Goal: Transaction & Acquisition: Purchase product/service

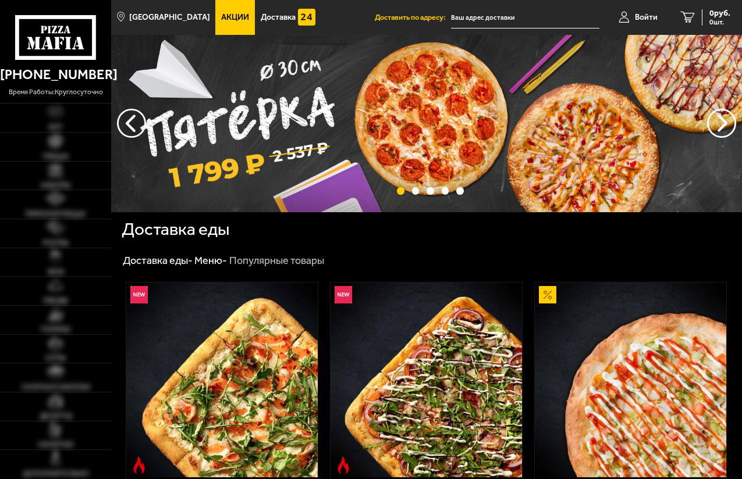
type input "[STREET_ADDRESS]"
click at [53, 145] on img at bounding box center [55, 141] width 14 height 14
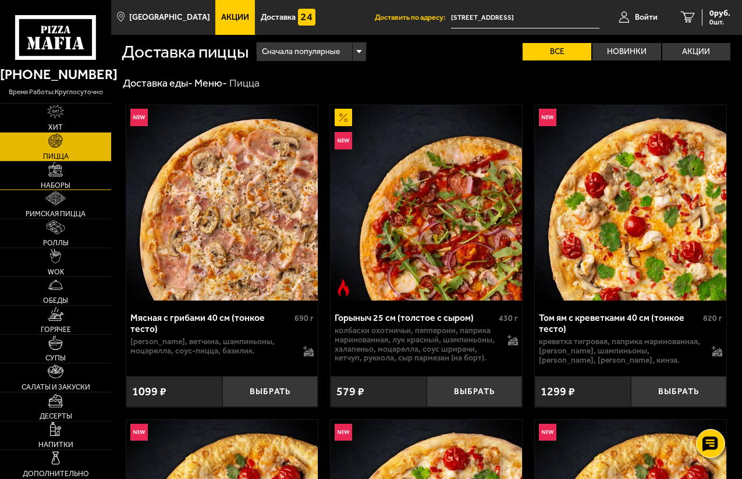
click at [62, 171] on img at bounding box center [55, 169] width 14 height 14
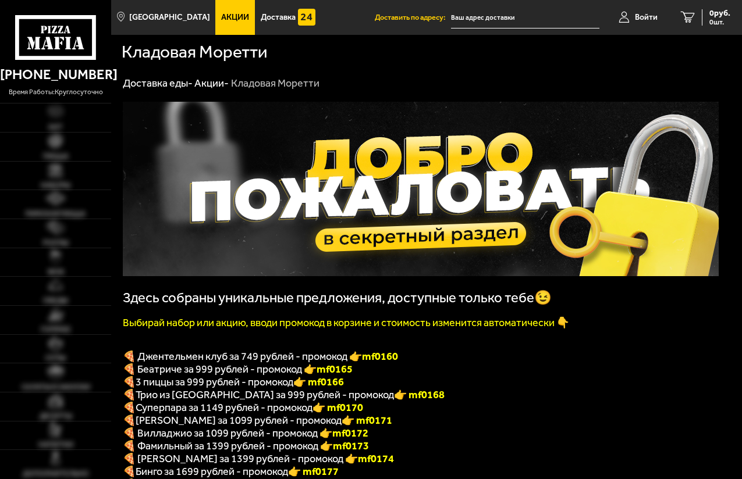
type input "Нарвский проспект, 18"
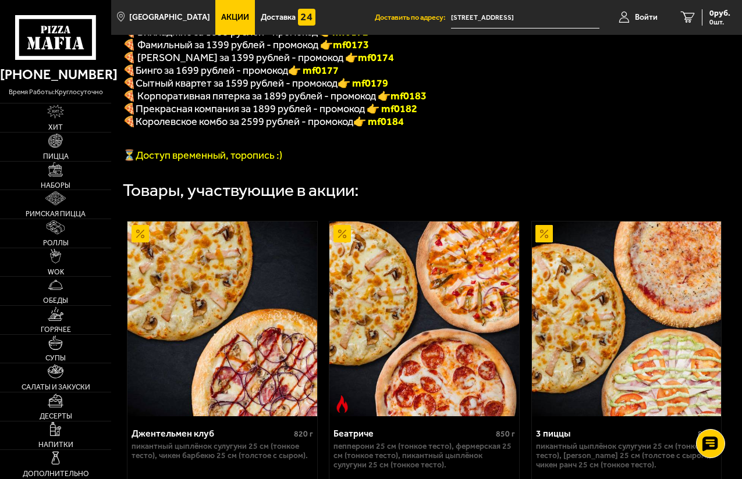
scroll to position [291, 0]
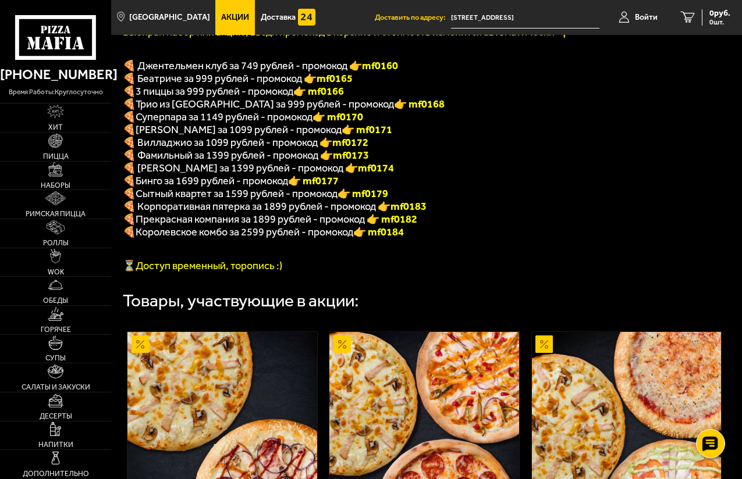
drag, startPoint x: 327, startPoint y: 108, endPoint x: 361, endPoint y: 109, distance: 33.8
click at [394, 109] on font "👉 mf0168" at bounding box center [419, 104] width 51 height 13
copy font "f0168"
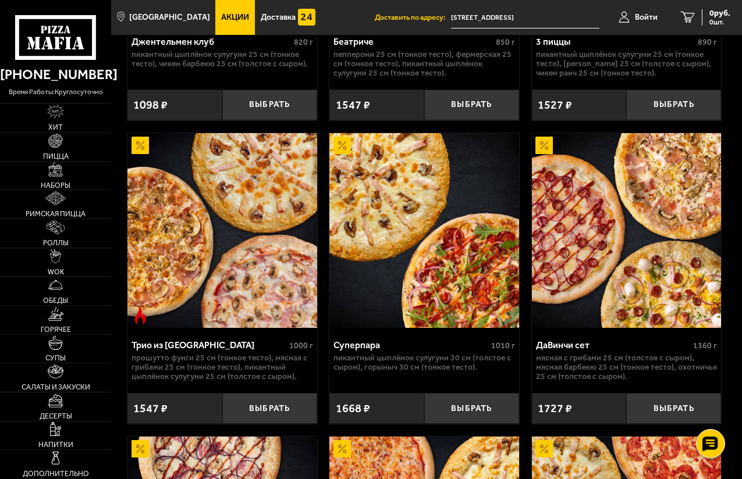
scroll to position [814, 0]
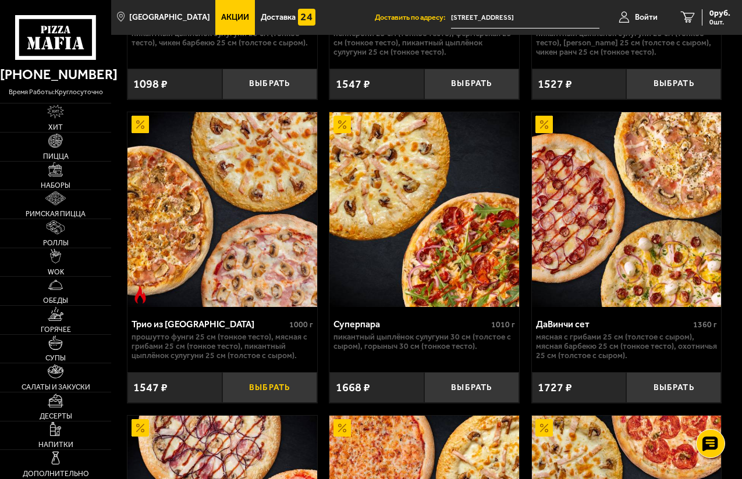
click at [263, 402] on button "Выбрать" at bounding box center [269, 387] width 95 height 31
click at [704, 16] on span "1547 руб." at bounding box center [712, 13] width 35 height 8
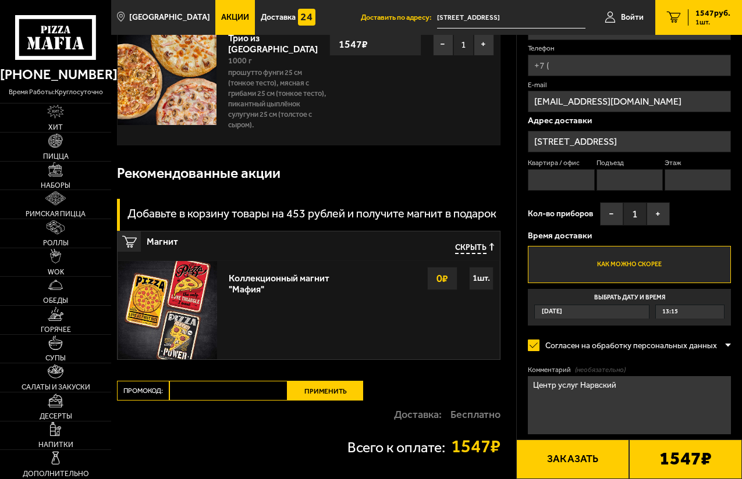
scroll to position [58, 0]
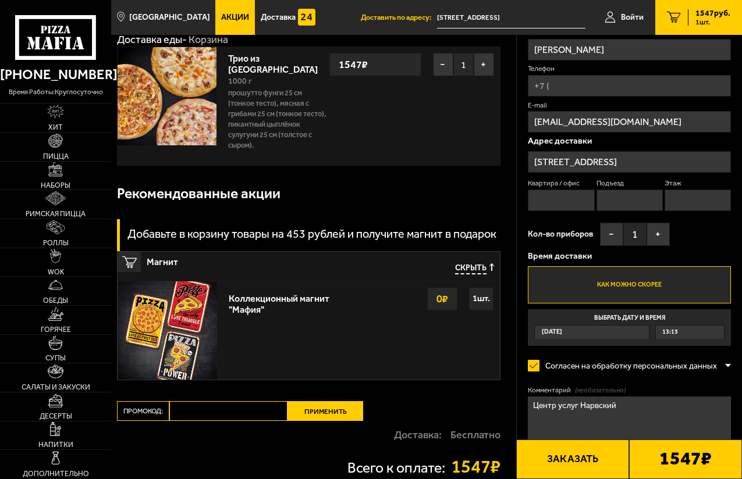
click at [215, 401] on input "Промокод:" at bounding box center [228, 411] width 118 height 20
paste input "mf0168"
type input "mf0168"
click at [332, 401] on button "Применить" at bounding box center [325, 411] width 76 height 20
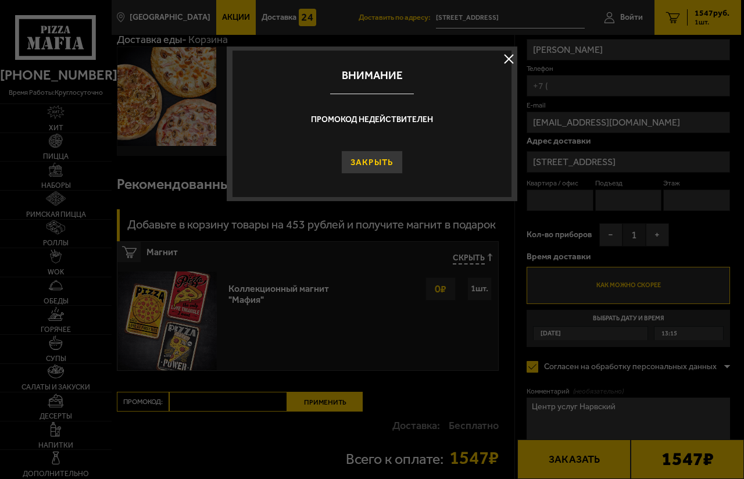
click at [376, 154] on button "Закрыть" at bounding box center [372, 162] width 62 height 23
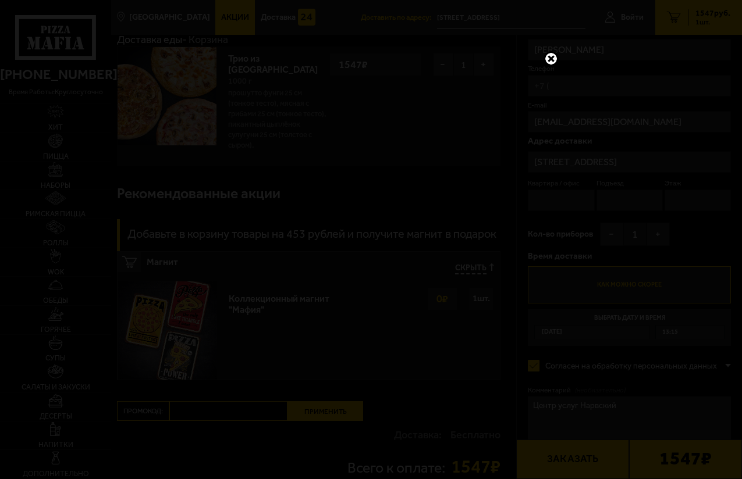
click at [549, 59] on link at bounding box center [550, 58] width 15 height 15
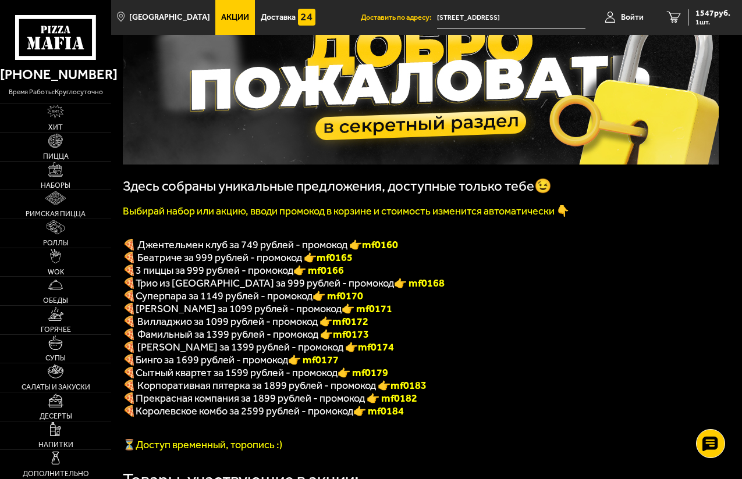
scroll to position [117, 0]
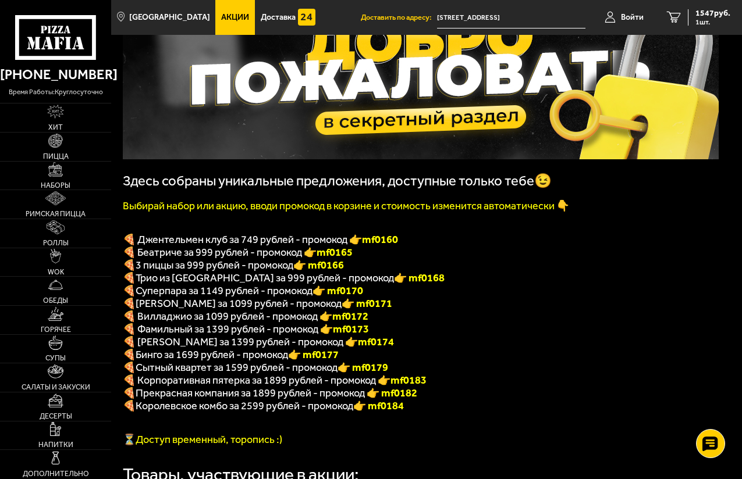
drag, startPoint x: 327, startPoint y: 283, endPoint x: 364, endPoint y: 282, distance: 36.6
click at [364, 282] on p "🍕 Трио из Рио за 999 рублей - промокод 👉 mf0168" at bounding box center [421, 278] width 596 height 13
copy font "f0168"
click at [698, 9] on span "1547 руб." at bounding box center [712, 13] width 35 height 8
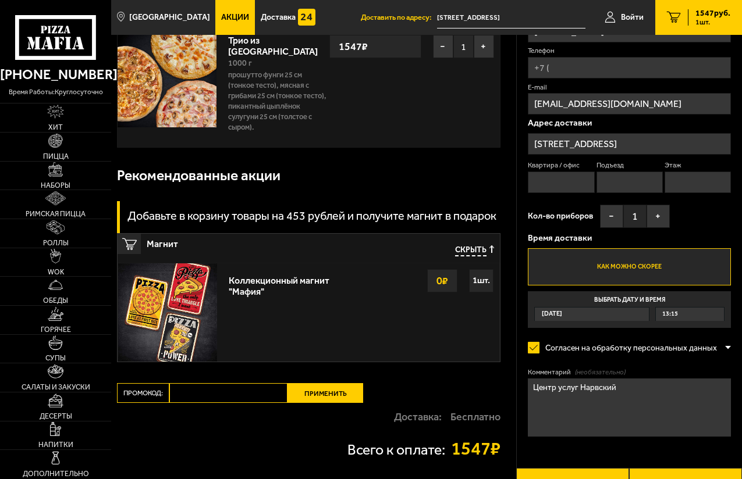
scroll to position [170, 0]
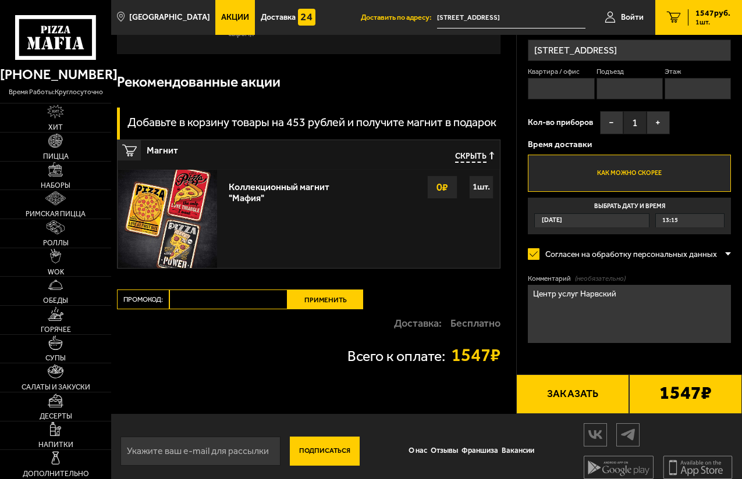
click at [234, 294] on input "Промокод:" at bounding box center [228, 300] width 118 height 20
paste input "mf0168"
type input "mf0168"
click at [313, 291] on button "Применить" at bounding box center [325, 300] width 76 height 20
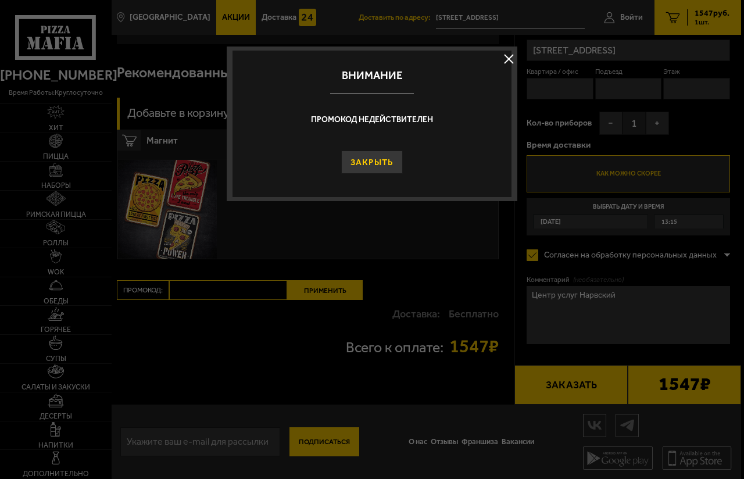
click at [369, 163] on button "Закрыть" at bounding box center [372, 162] width 62 height 23
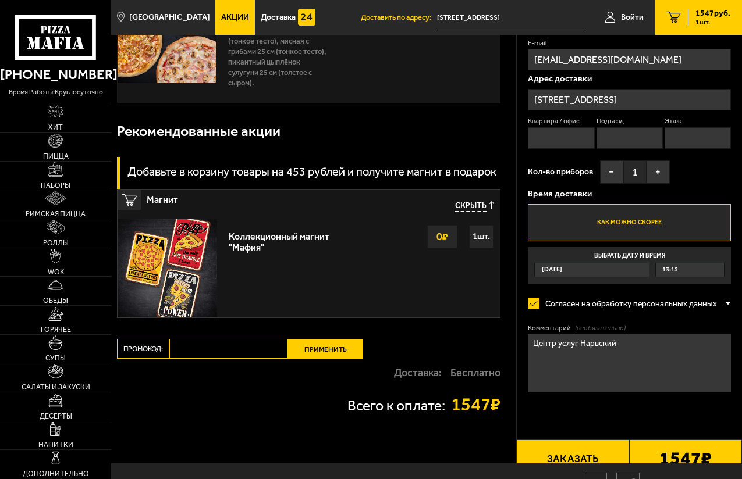
scroll to position [0, 0]
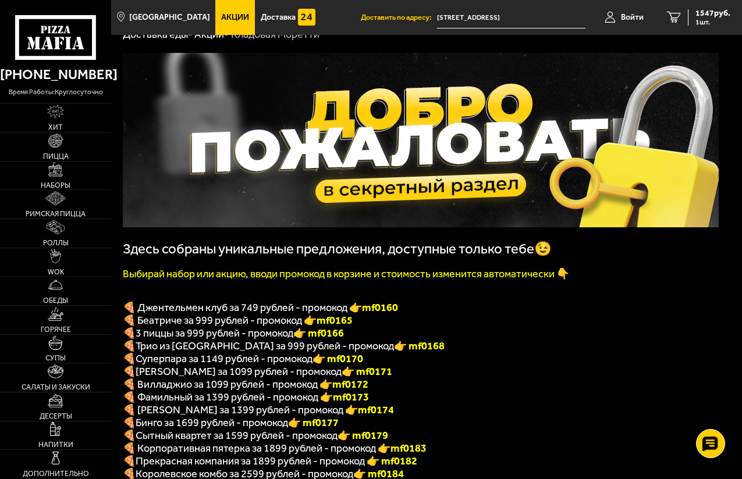
scroll to position [116, 0]
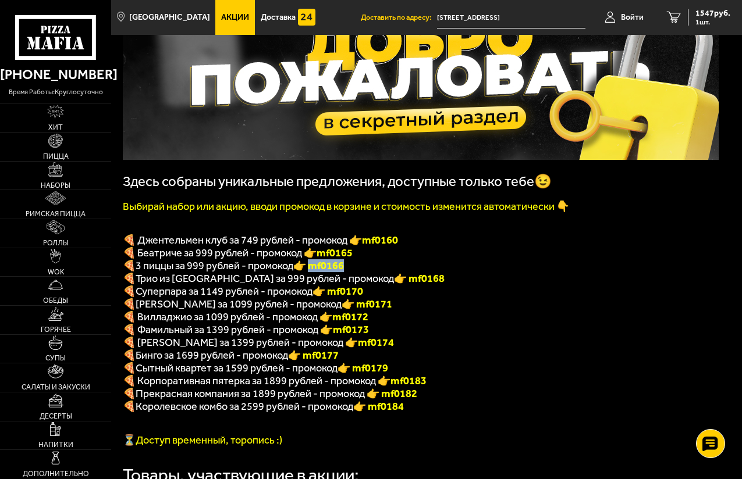
drag, startPoint x: 309, startPoint y: 275, endPoint x: 354, endPoint y: 270, distance: 44.4
click at [354, 270] on p "🍕 3 пиццы за 999 рублей - промокод 👉 mf0166" at bounding box center [421, 265] width 596 height 13
copy font "f0166"
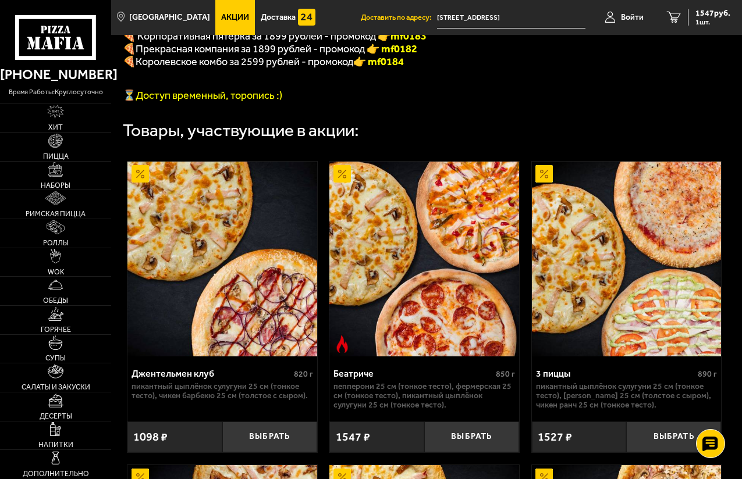
scroll to position [523, 0]
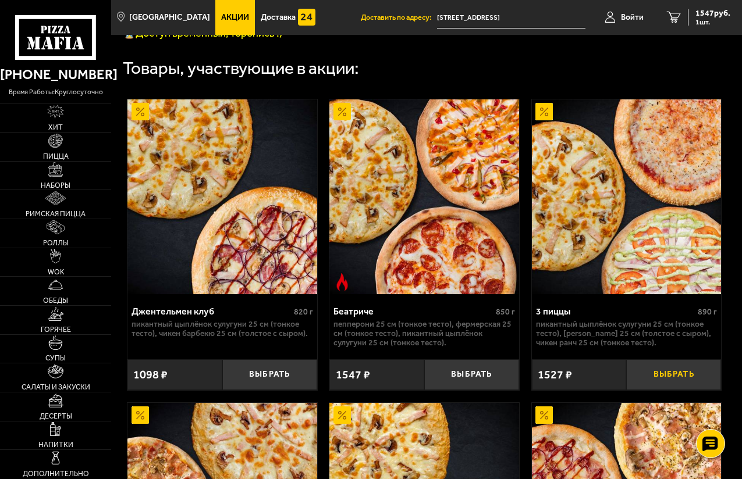
click at [671, 385] on button "Выбрать" at bounding box center [673, 374] width 95 height 31
click at [708, 11] on span "3074 руб." at bounding box center [712, 13] width 35 height 8
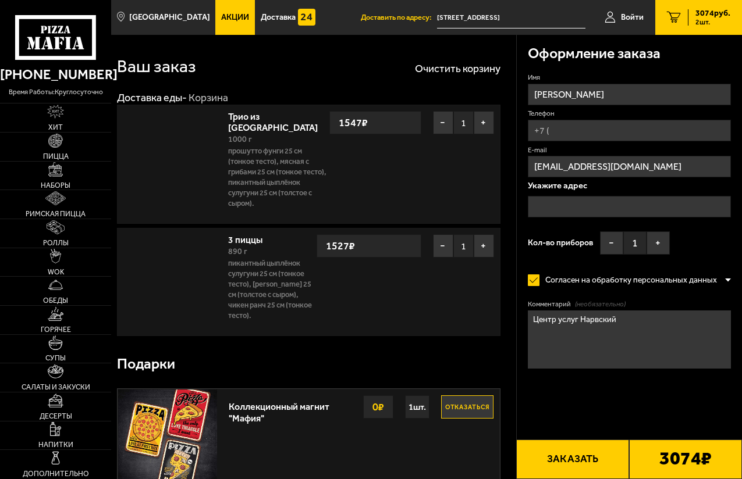
type input "Нарвский проспект, 18"
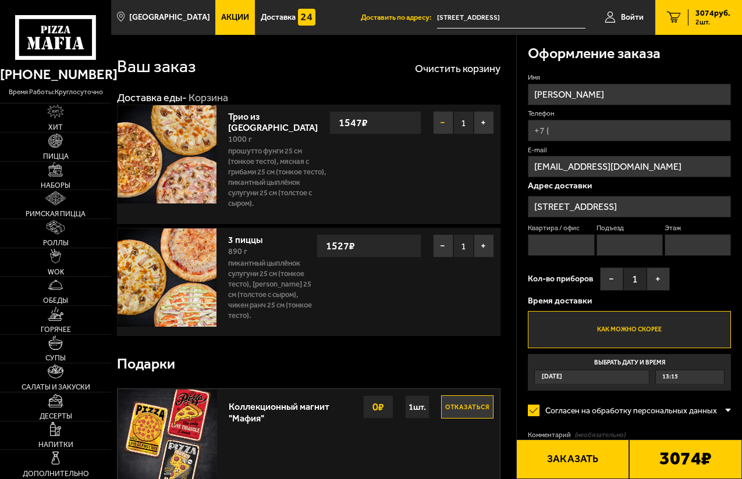
click at [440, 122] on button "−" at bounding box center [443, 122] width 20 height 23
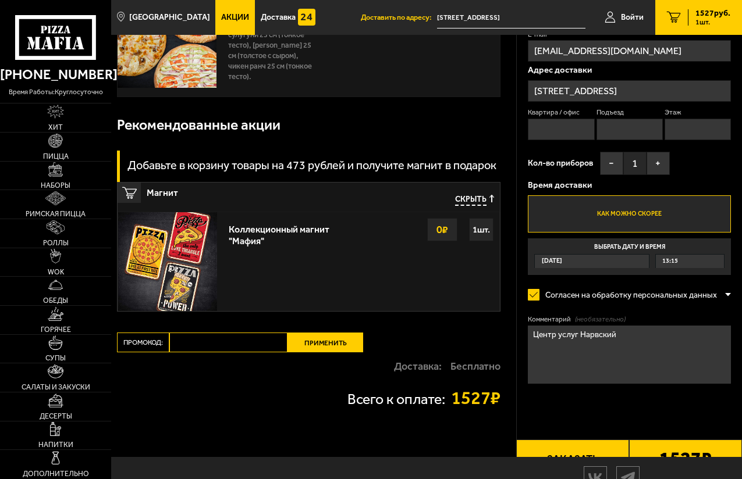
scroll to position [116, 0]
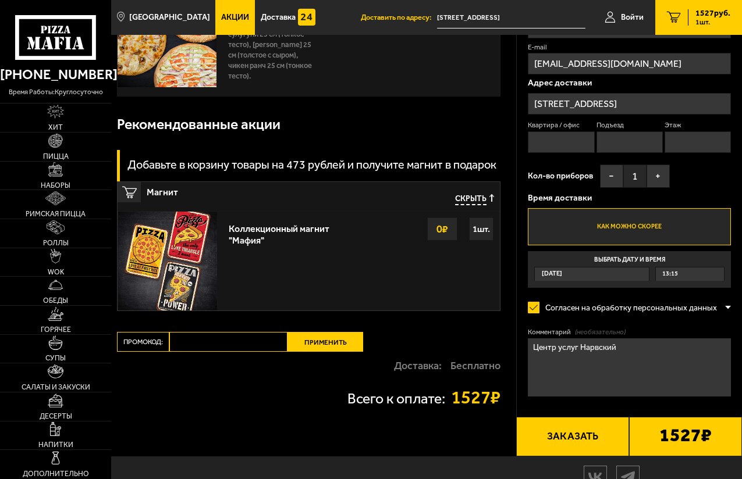
click at [204, 343] on input "Промокод:" at bounding box center [228, 342] width 118 height 20
paste input "mf0166"
type input "mf0166"
click at [314, 341] on button "Применить" at bounding box center [325, 342] width 76 height 20
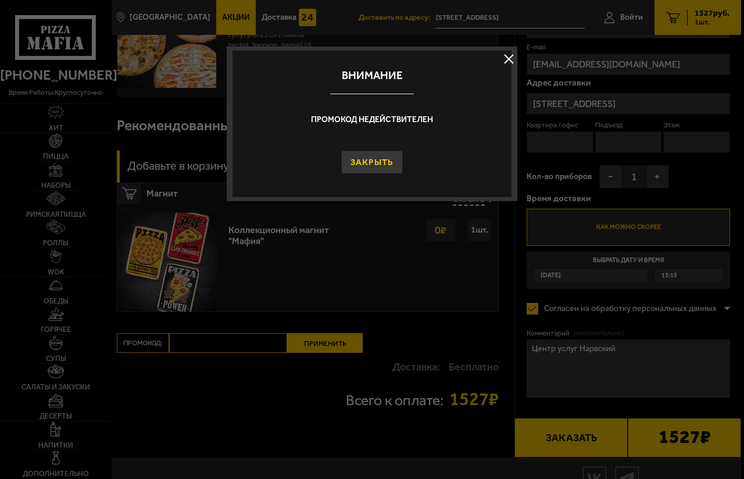
click at [370, 161] on button "Закрыть" at bounding box center [372, 162] width 62 height 23
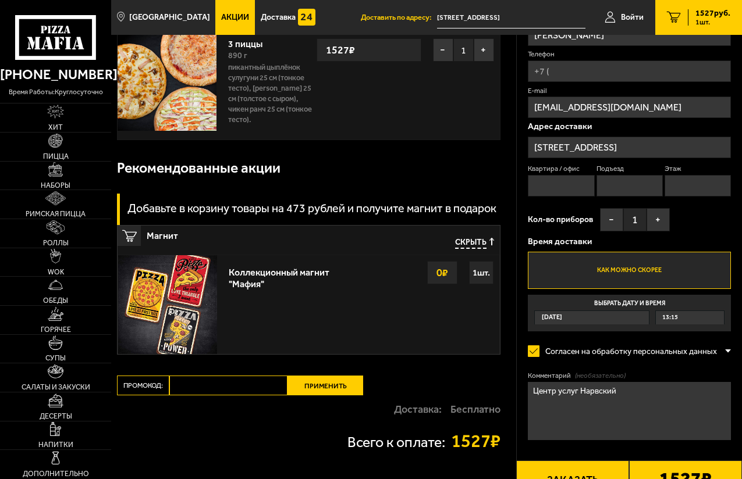
scroll to position [0, 0]
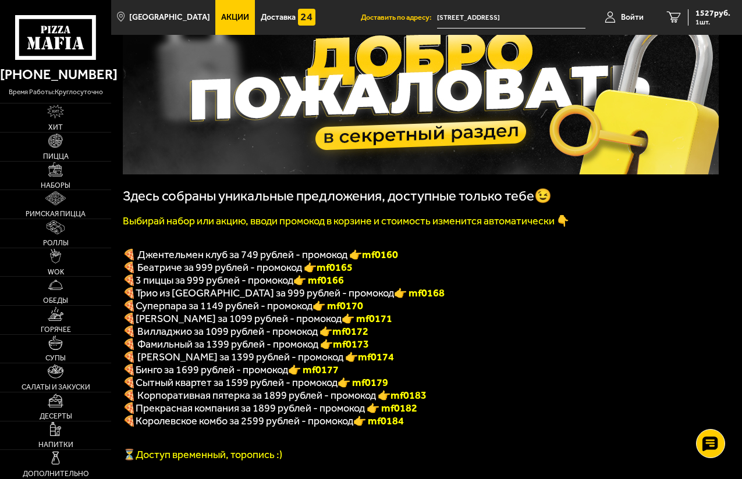
scroll to position [117, 0]
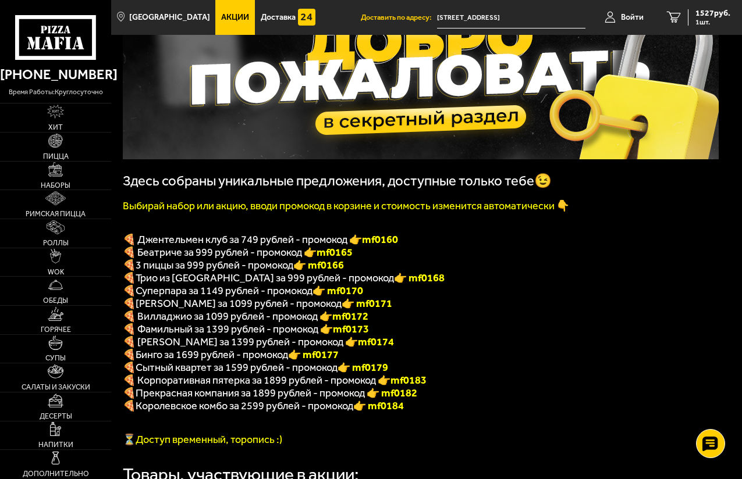
drag, startPoint x: 327, startPoint y: 285, endPoint x: 361, endPoint y: 286, distance: 33.8
click at [361, 284] on p "🍕 Трио из Рио за 999 рублей - промокод 👉 mf0168" at bounding box center [421, 278] width 596 height 13
copy font "f0168"
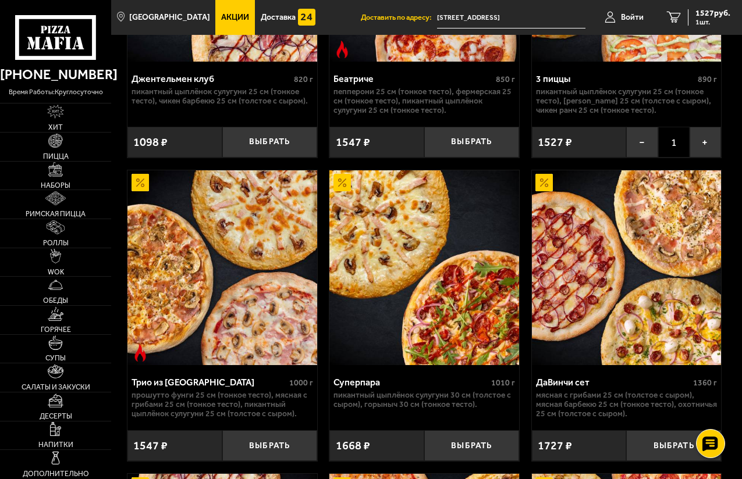
scroll to position [757, 0]
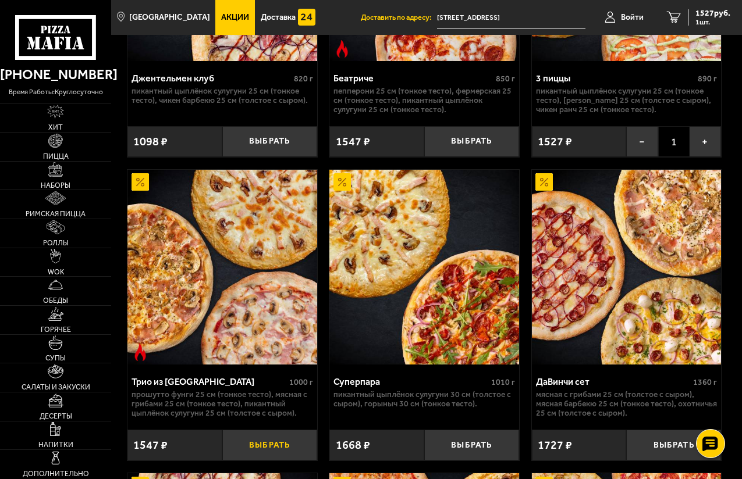
click at [249, 455] on button "Выбрать" at bounding box center [269, 445] width 95 height 31
click at [702, 9] on span "3074 руб." at bounding box center [712, 13] width 35 height 8
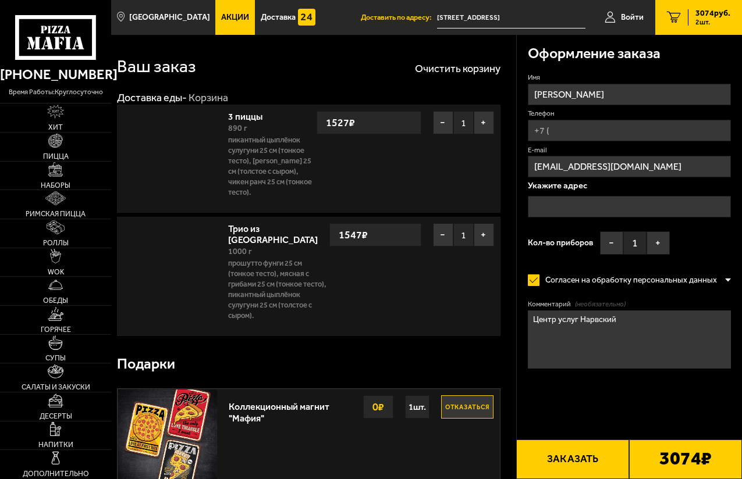
type input "Нарвский проспект, 18"
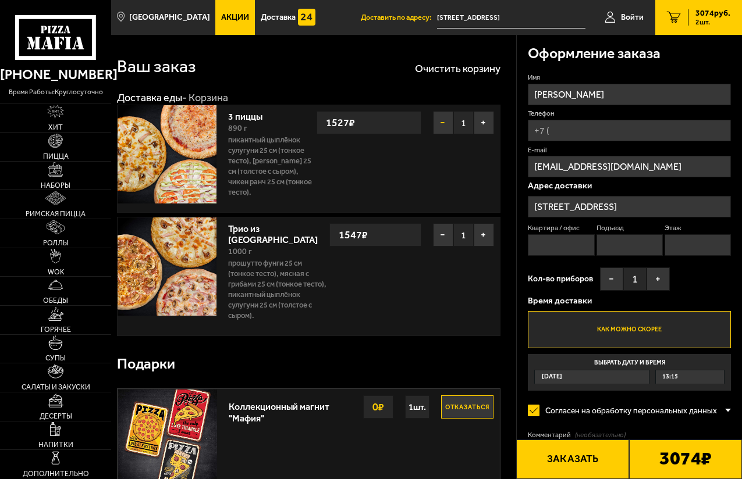
click at [447, 123] on button "−" at bounding box center [443, 122] width 20 height 23
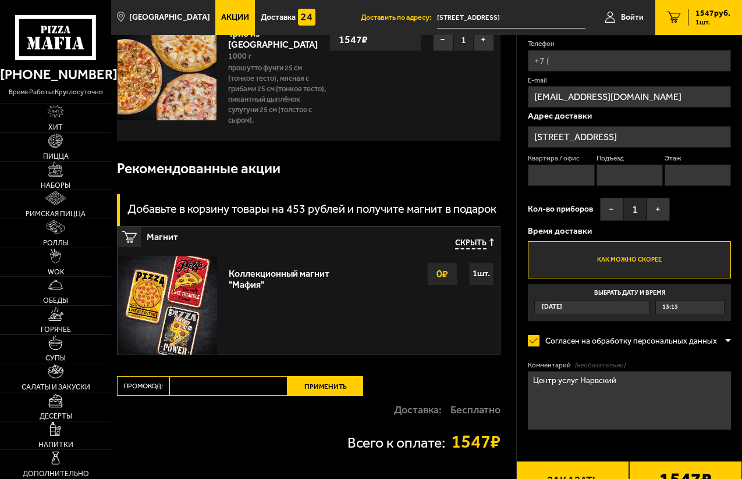
scroll to position [170, 0]
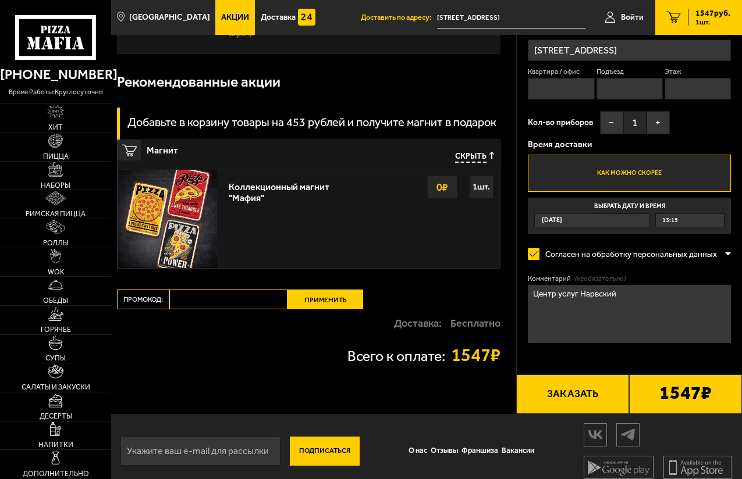
click at [188, 293] on input "Промокод:" at bounding box center [228, 300] width 118 height 20
paste input "mf0168"
click at [187, 291] on input "mf0168" at bounding box center [228, 300] width 118 height 20
type input "maf0168"
click at [318, 292] on button "Применить" at bounding box center [325, 300] width 76 height 20
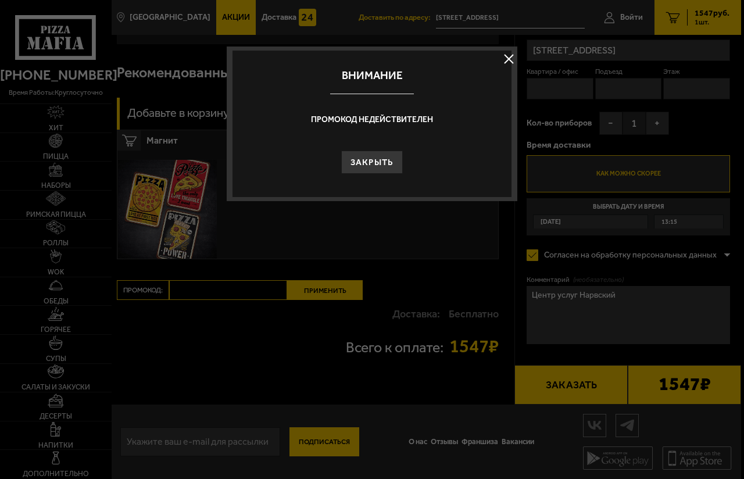
click at [374, 161] on button "Закрыть" at bounding box center [372, 162] width 62 height 23
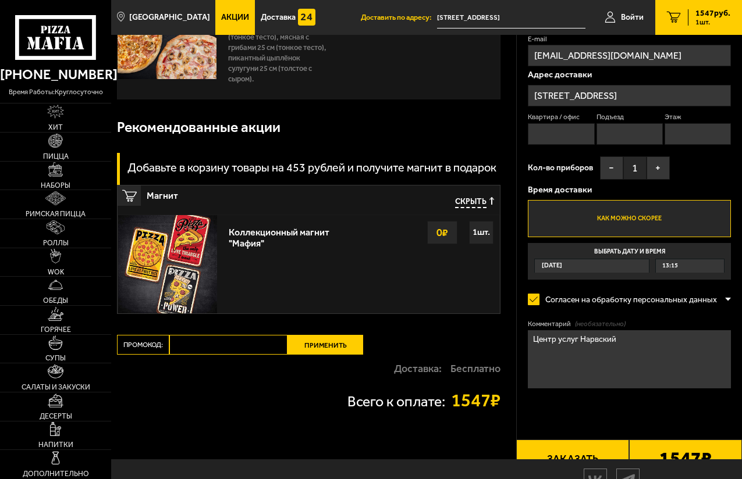
scroll to position [0, 0]
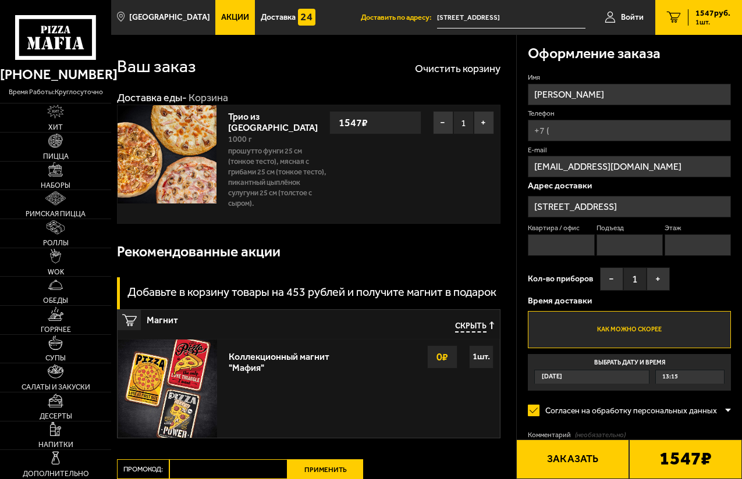
click at [571, 135] on input "Телефон" at bounding box center [629, 131] width 203 height 22
type input "+7 (921) 750-11-99"
click at [568, 241] on input "Квартира / офис" at bounding box center [561, 245] width 66 height 22
type input "606"
click at [678, 247] on input "Этаж" at bounding box center [697, 245] width 66 height 22
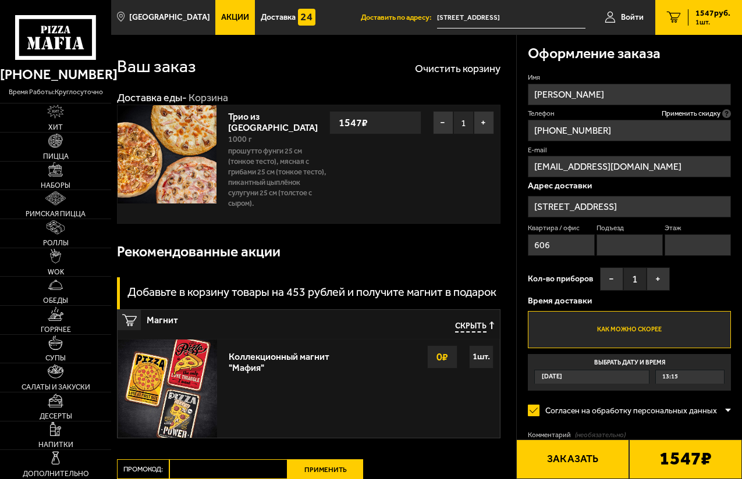
type input "6"
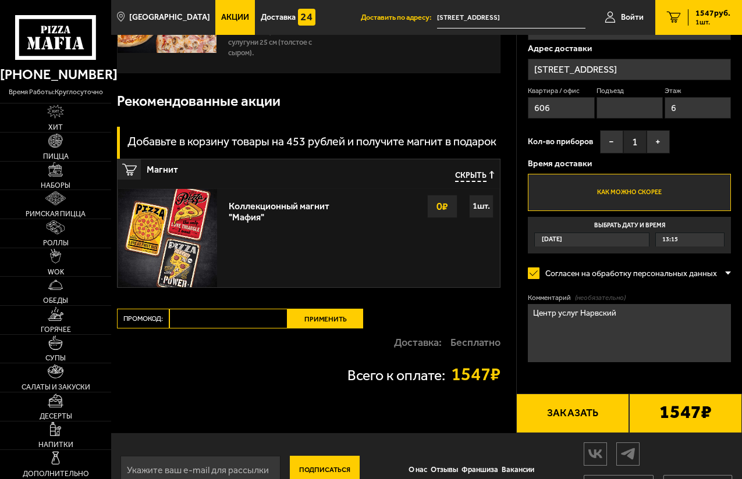
scroll to position [170, 0]
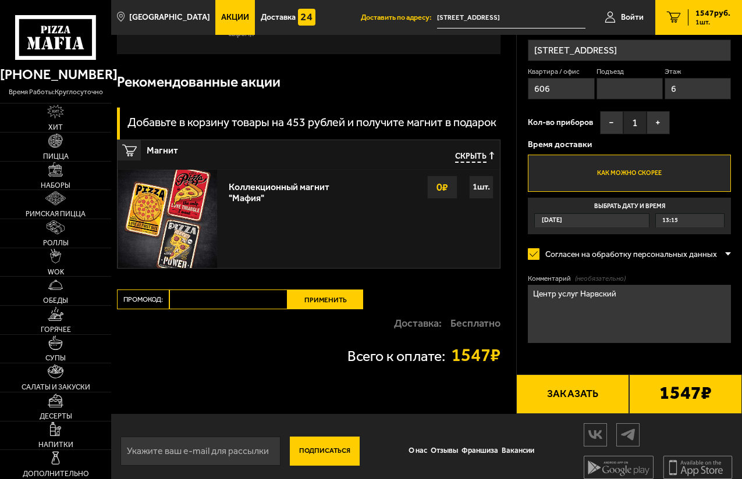
click at [560, 392] on button "Заказать" at bounding box center [572, 395] width 113 height 40
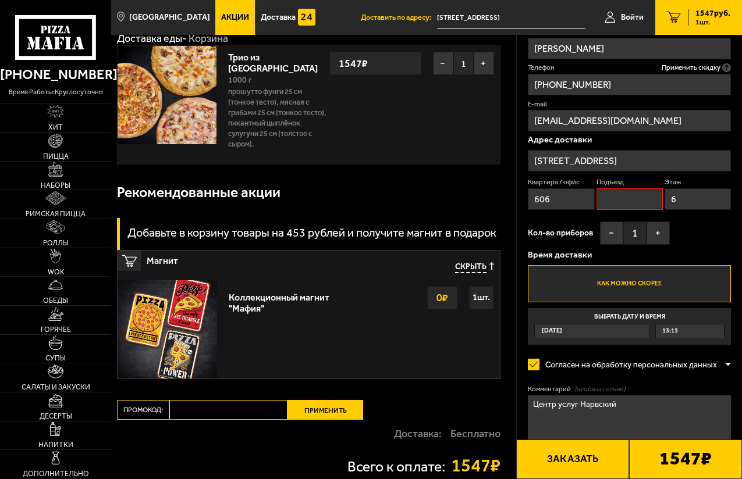
scroll to position [0, 0]
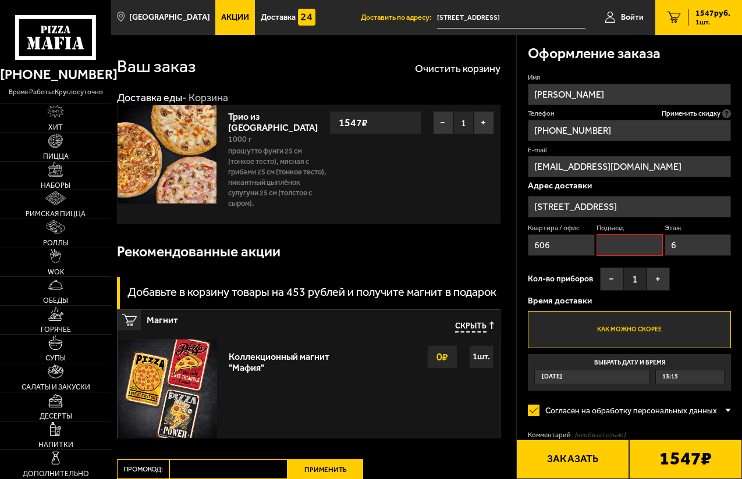
click at [616, 244] on input "Подъезд" at bounding box center [629, 245] width 66 height 22
type input "1"
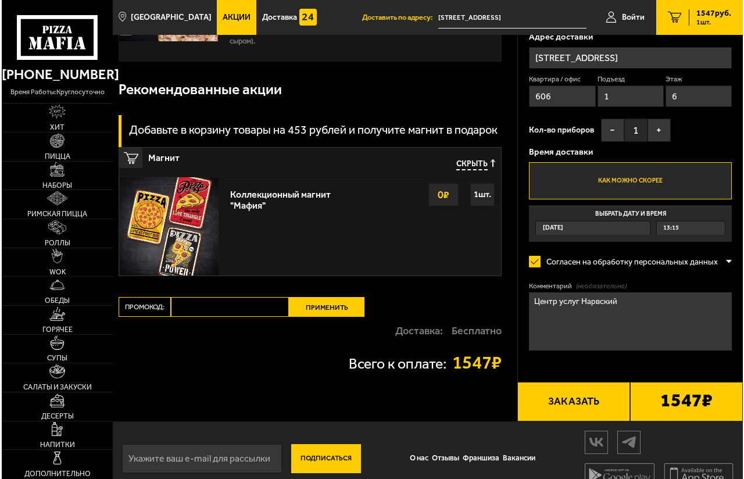
scroll to position [170, 0]
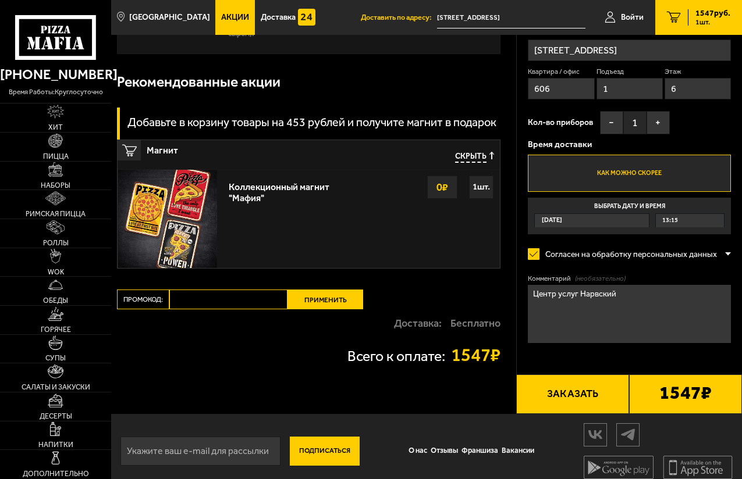
click at [566, 384] on button "Заказать" at bounding box center [572, 395] width 113 height 40
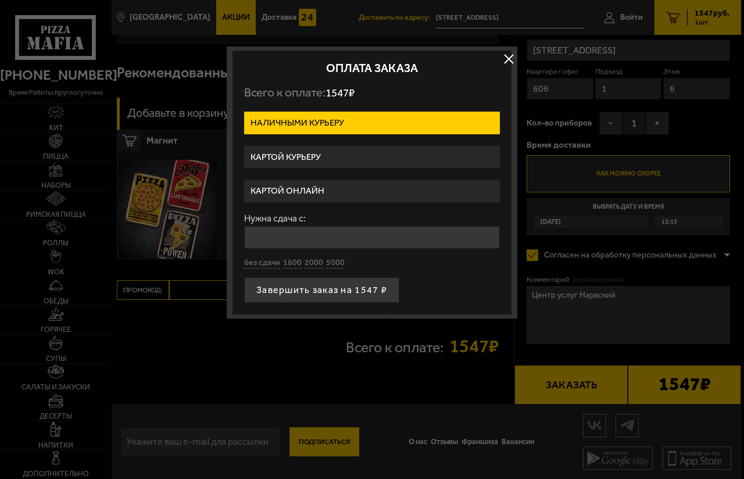
click at [303, 155] on label "Картой курьеру" at bounding box center [372, 157] width 256 height 23
click at [0, 0] on input "Картой курьеру" at bounding box center [0, 0] width 0 height 0
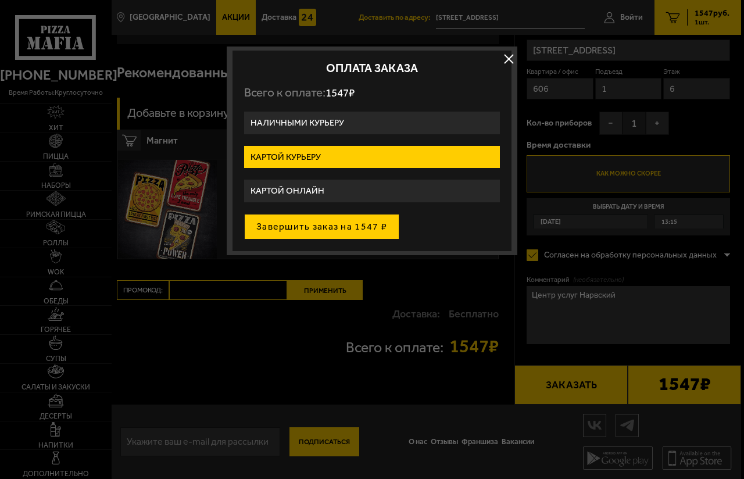
click at [303, 227] on button "Завершить заказ на 1547 ₽" at bounding box center [321, 227] width 155 height 26
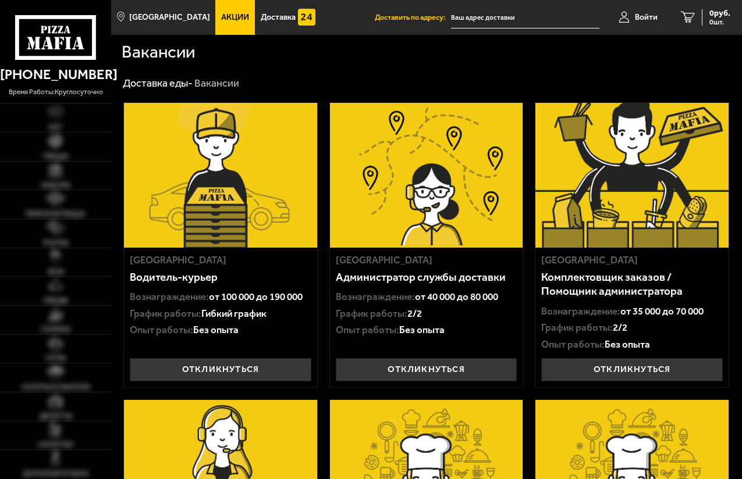
type input "[STREET_ADDRESS]"
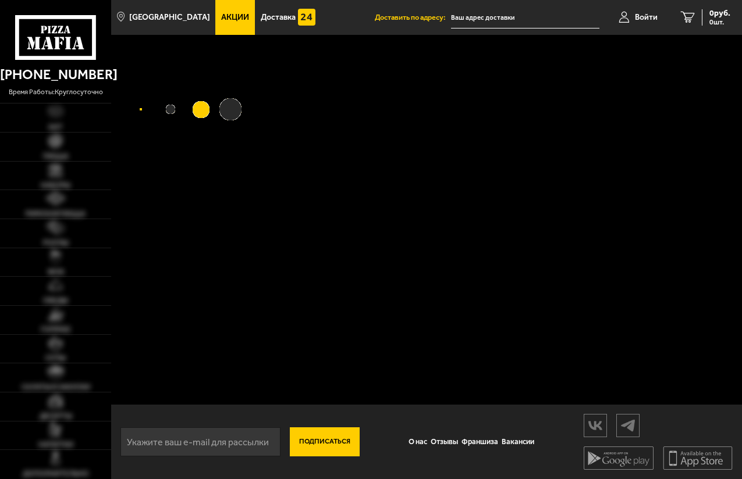
type input "[STREET_ADDRESS]"
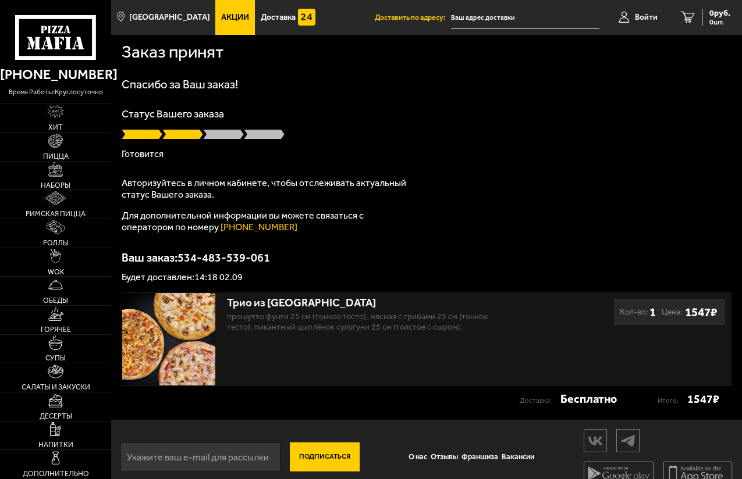
type input "[STREET_ADDRESS]"
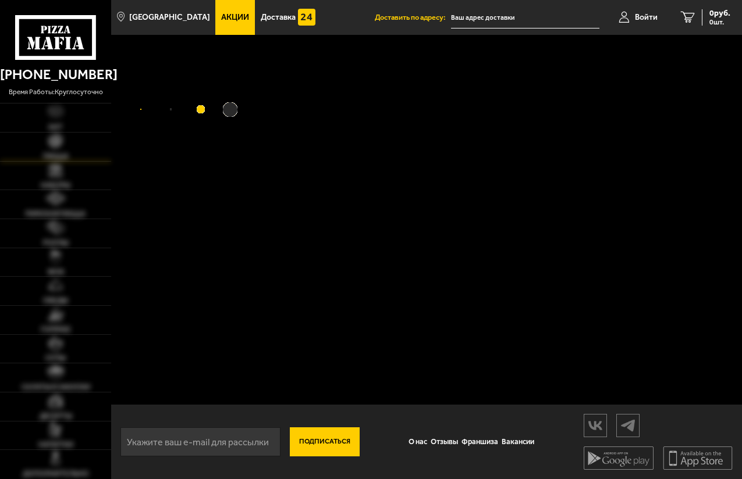
type input "[STREET_ADDRESS]"
type input "Нарвский проспект, 18"
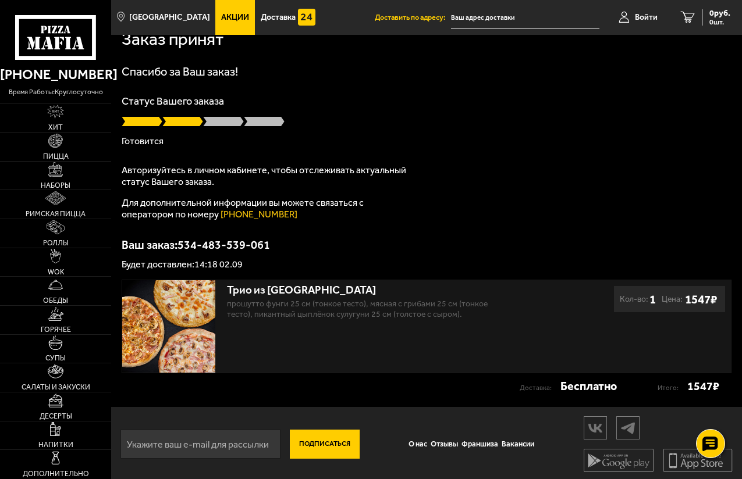
scroll to position [17, 0]
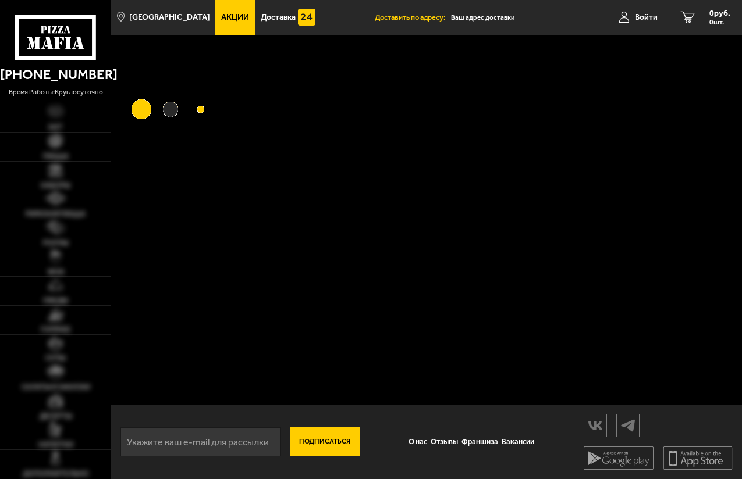
scroll to position [17, 0]
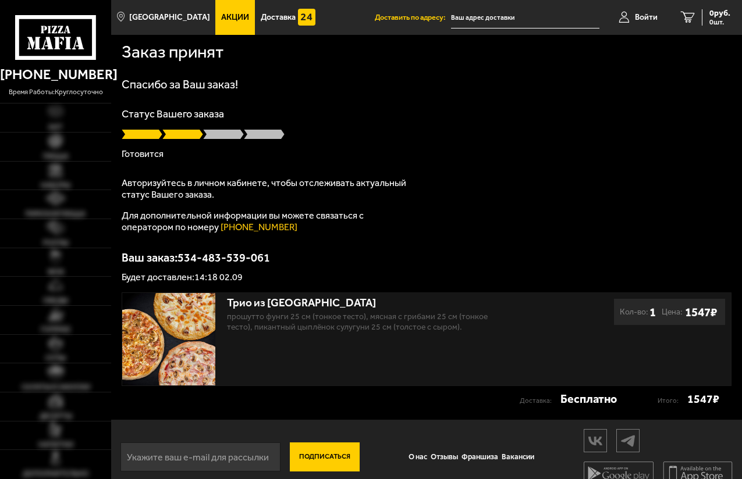
scroll to position [17, 0]
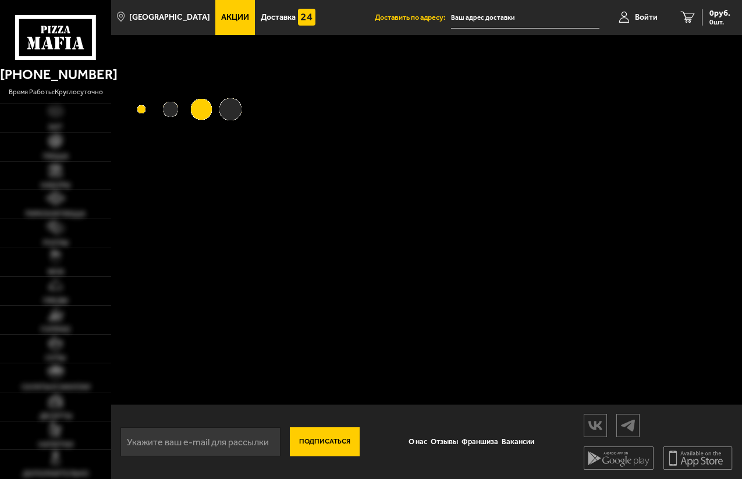
type input "[STREET_ADDRESS]"
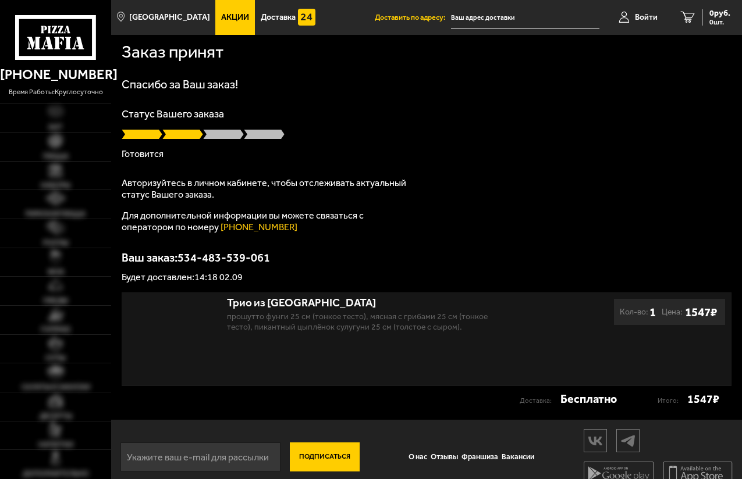
scroll to position [17, 0]
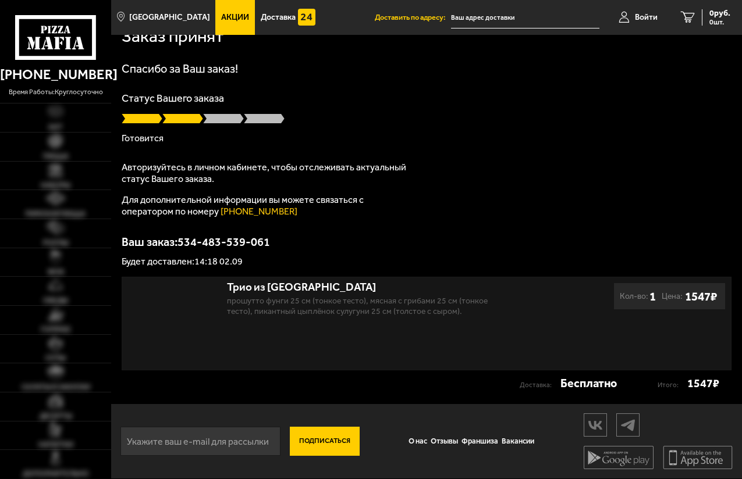
type input "[STREET_ADDRESS]"
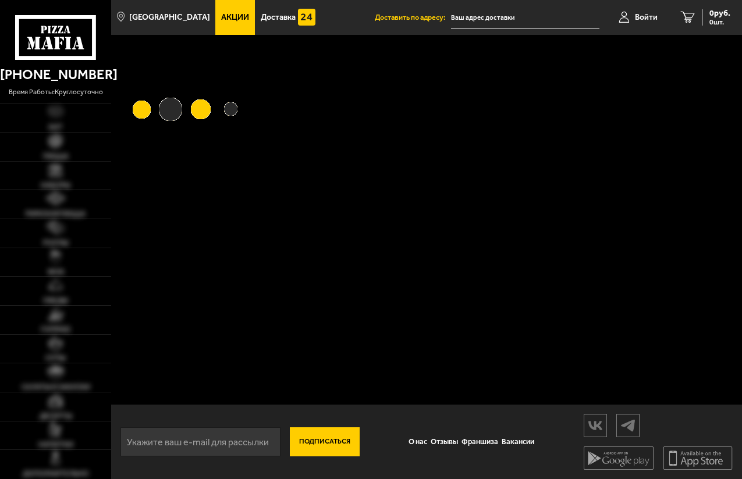
type input "[STREET_ADDRESS]"
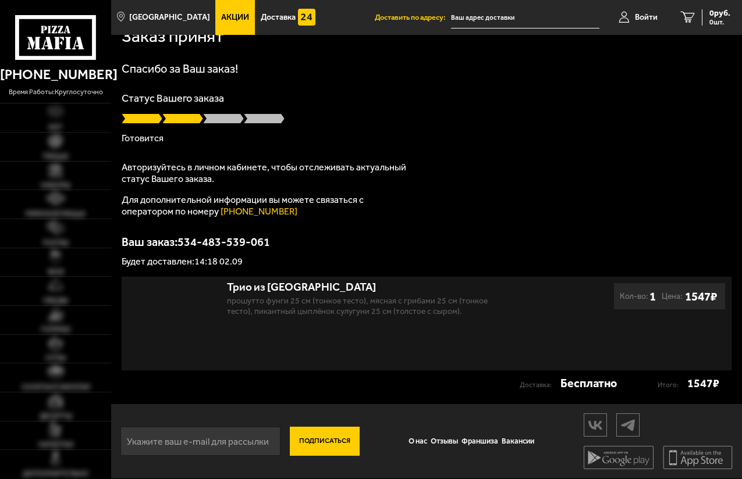
scroll to position [17, 0]
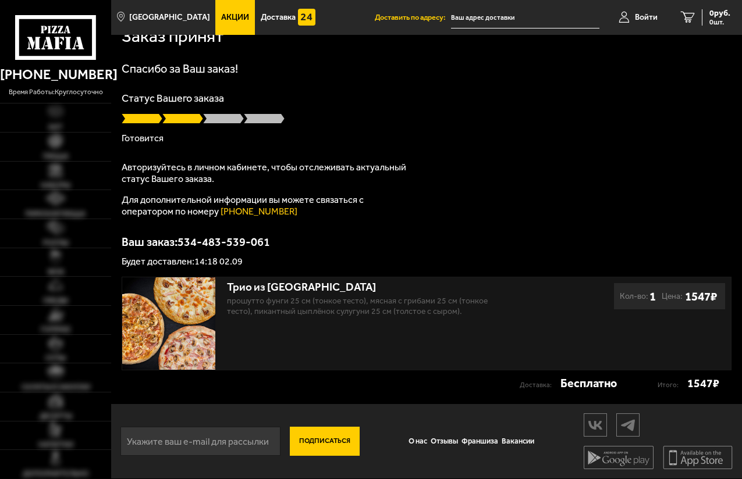
type input "[STREET_ADDRESS]"
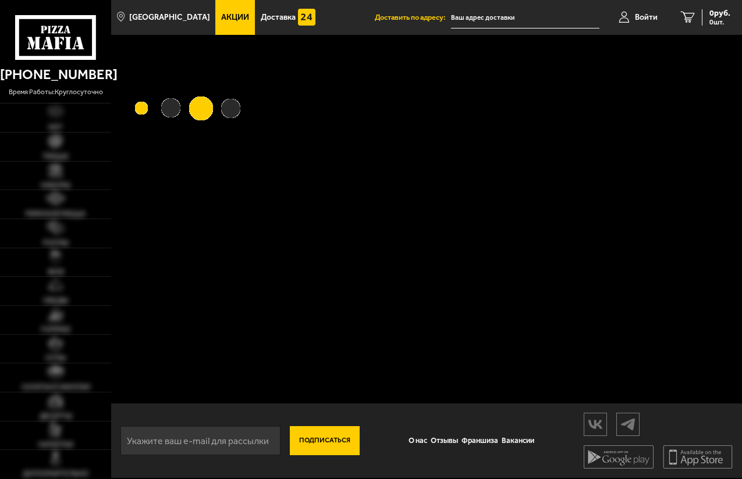
type input "[STREET_ADDRESS]"
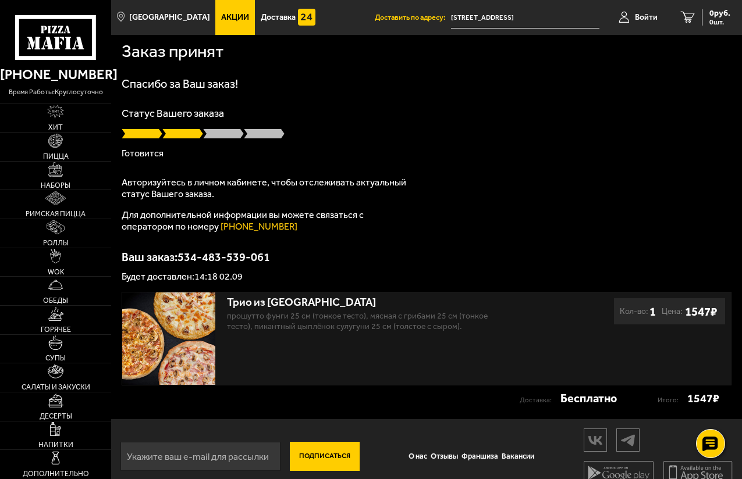
scroll to position [1, 0]
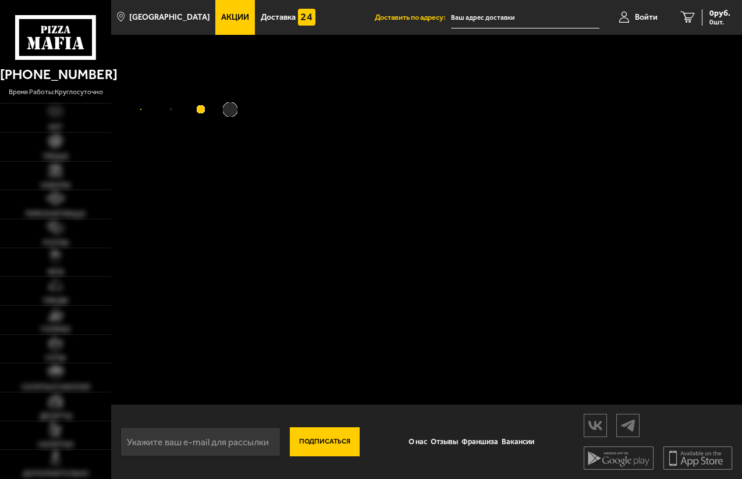
scroll to position [1, 0]
type input "[STREET_ADDRESS]"
type input "Нарвский проспект, 18"
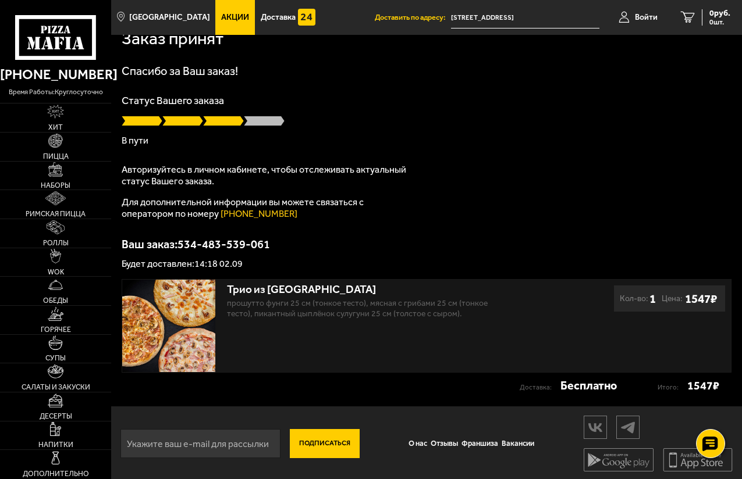
scroll to position [17, 0]
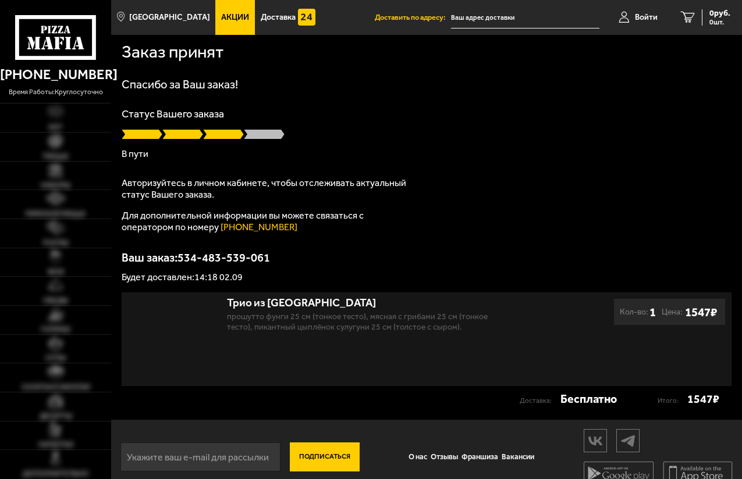
scroll to position [17, 0]
